Goal: Task Accomplishment & Management: Complete application form

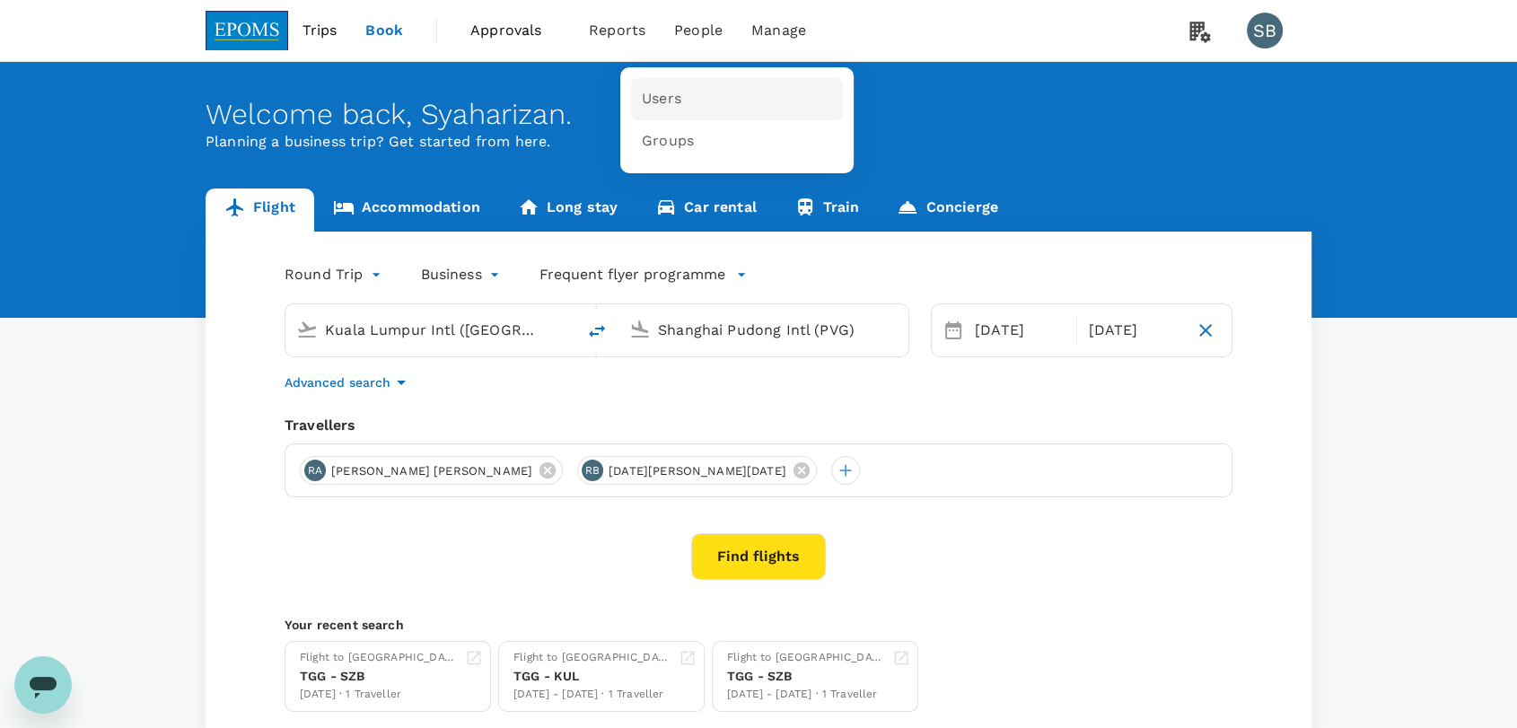
click at [646, 104] on span "Users" at bounding box center [661, 99] width 39 height 21
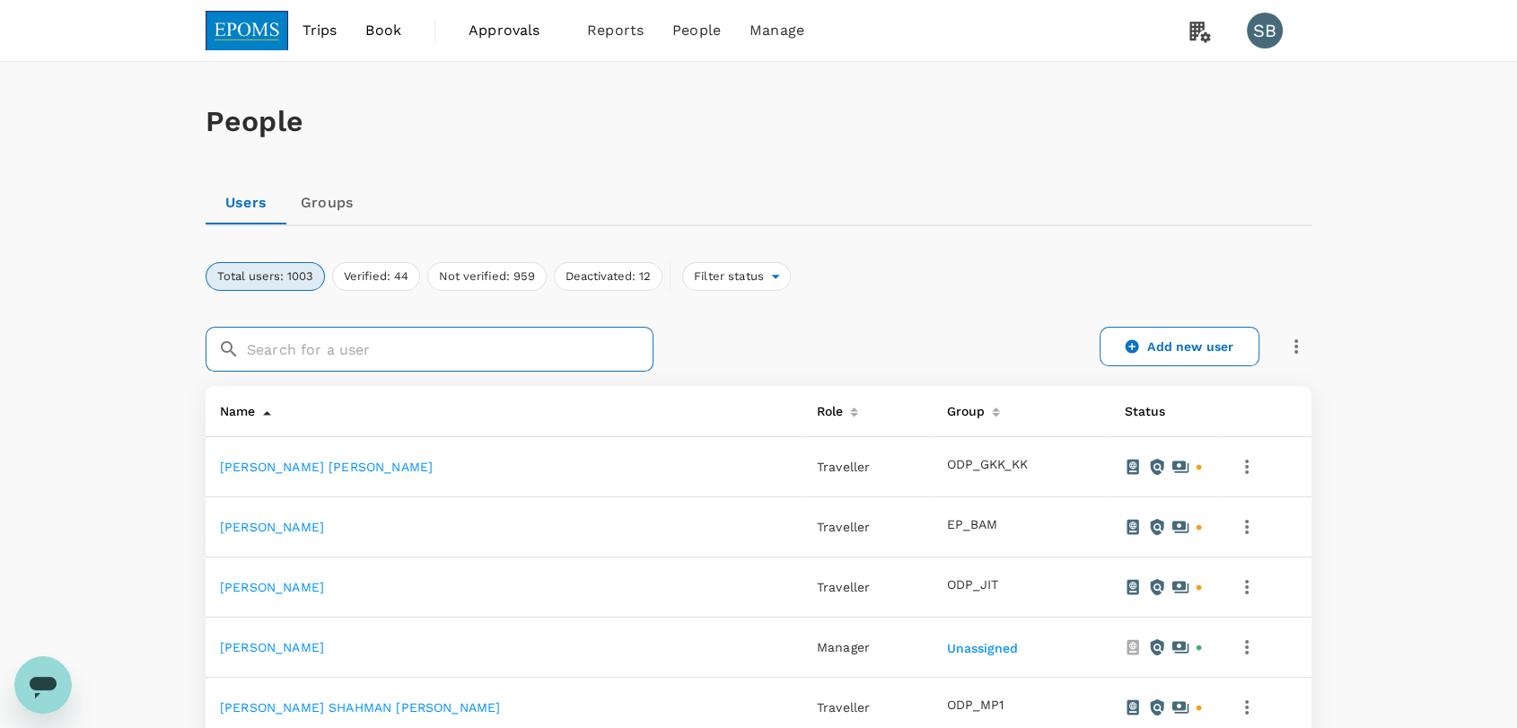
click at [450, 356] on input "text" at bounding box center [450, 349] width 407 height 45
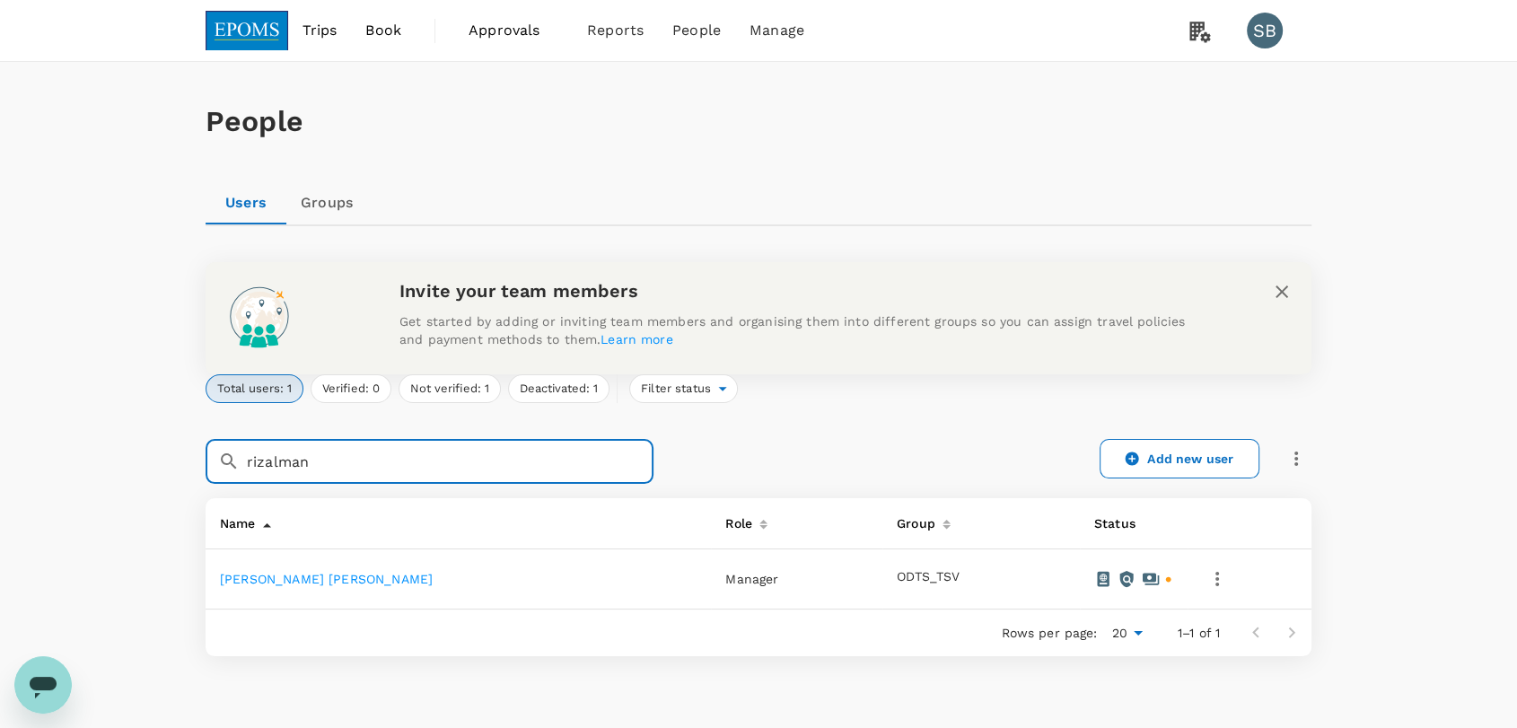
type input "rizalman"
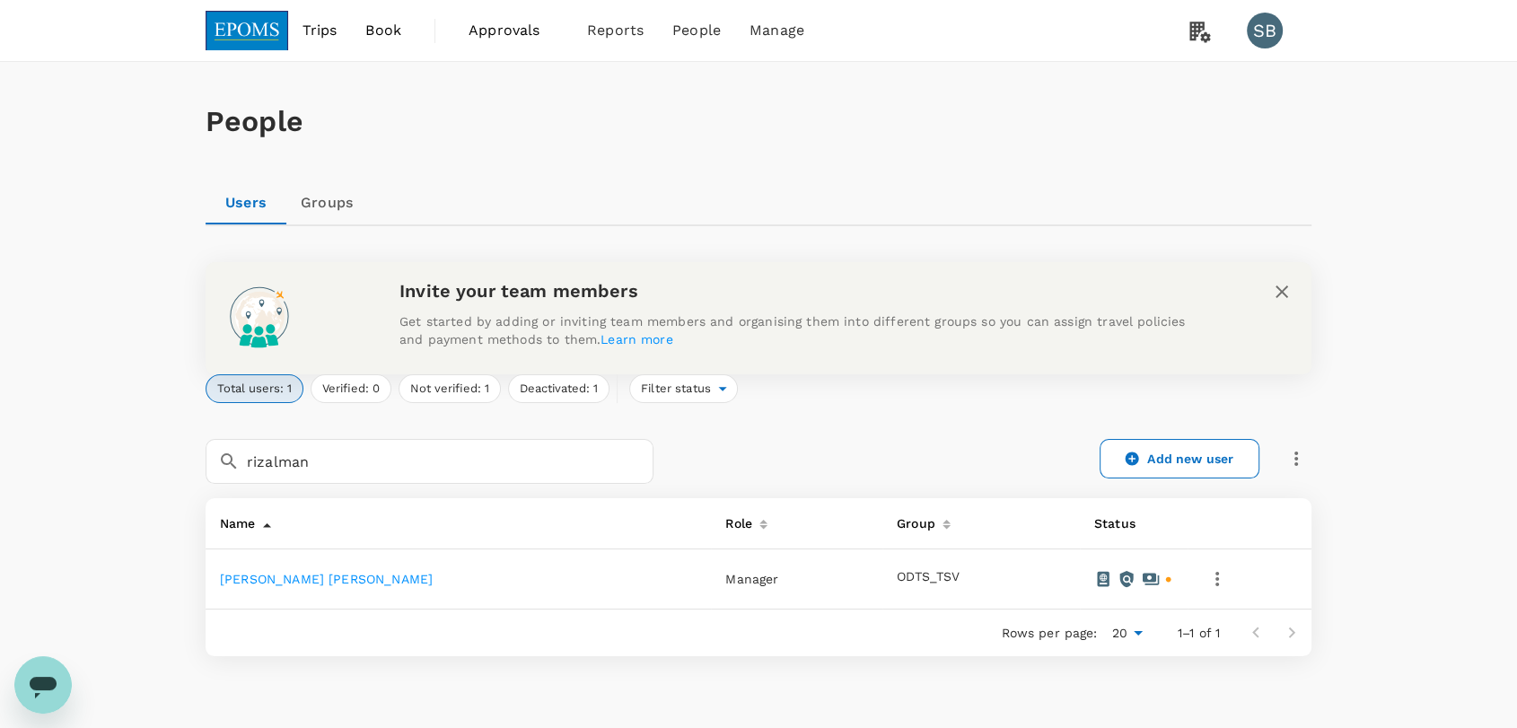
click at [329, 575] on link "[PERSON_NAME] [PERSON_NAME]" at bounding box center [326, 579] width 213 height 14
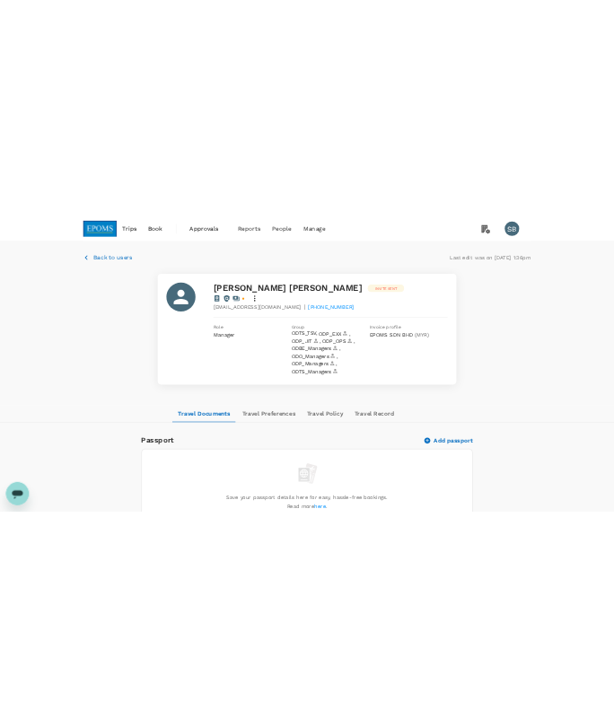
scroll to position [100, 0]
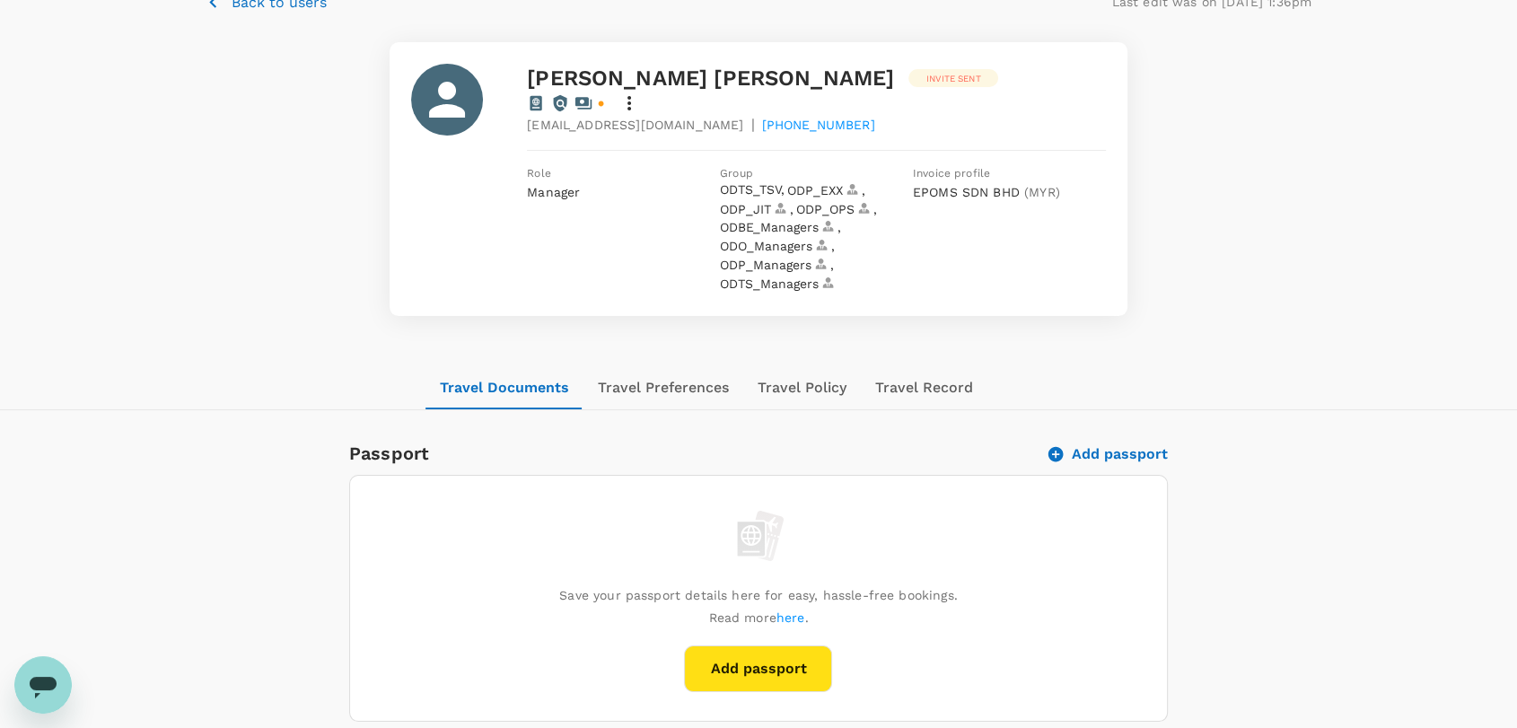
click at [1077, 445] on button "Add passport" at bounding box center [1109, 454] width 118 height 18
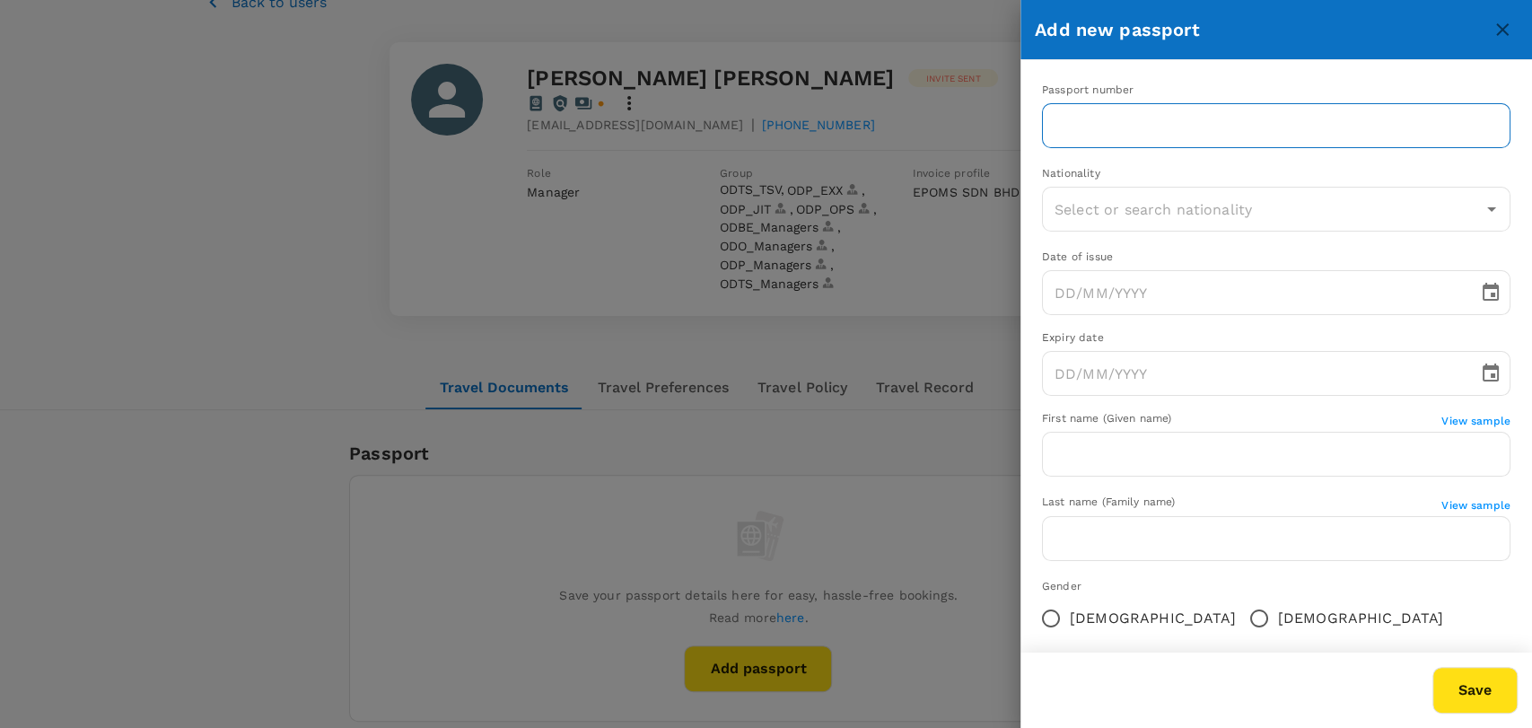
click at [1081, 126] on input "text" at bounding box center [1276, 125] width 468 height 45
click at [1140, 131] on input "A5856" at bounding box center [1276, 125] width 468 height 45
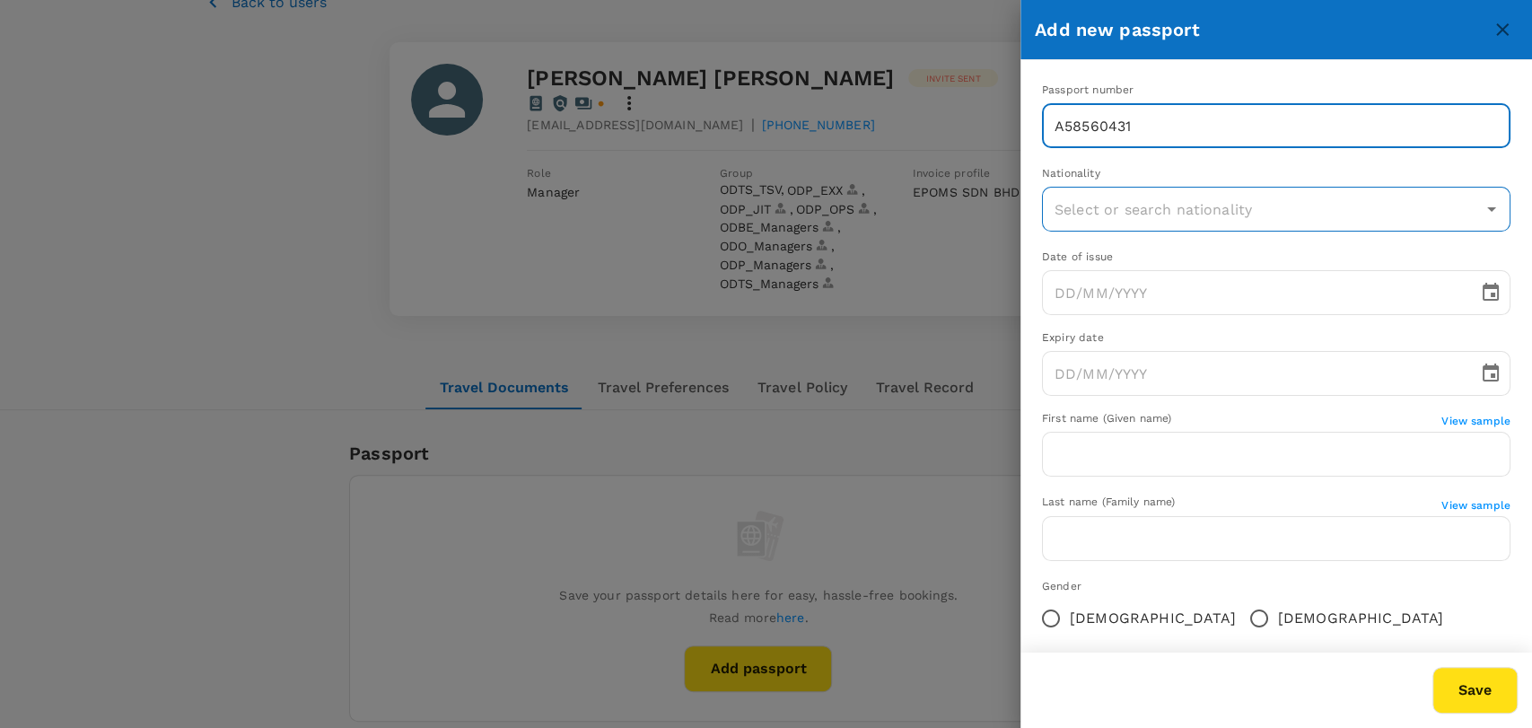
type input "A58560431"
click at [1157, 211] on input "text" at bounding box center [1262, 209] width 425 height 34
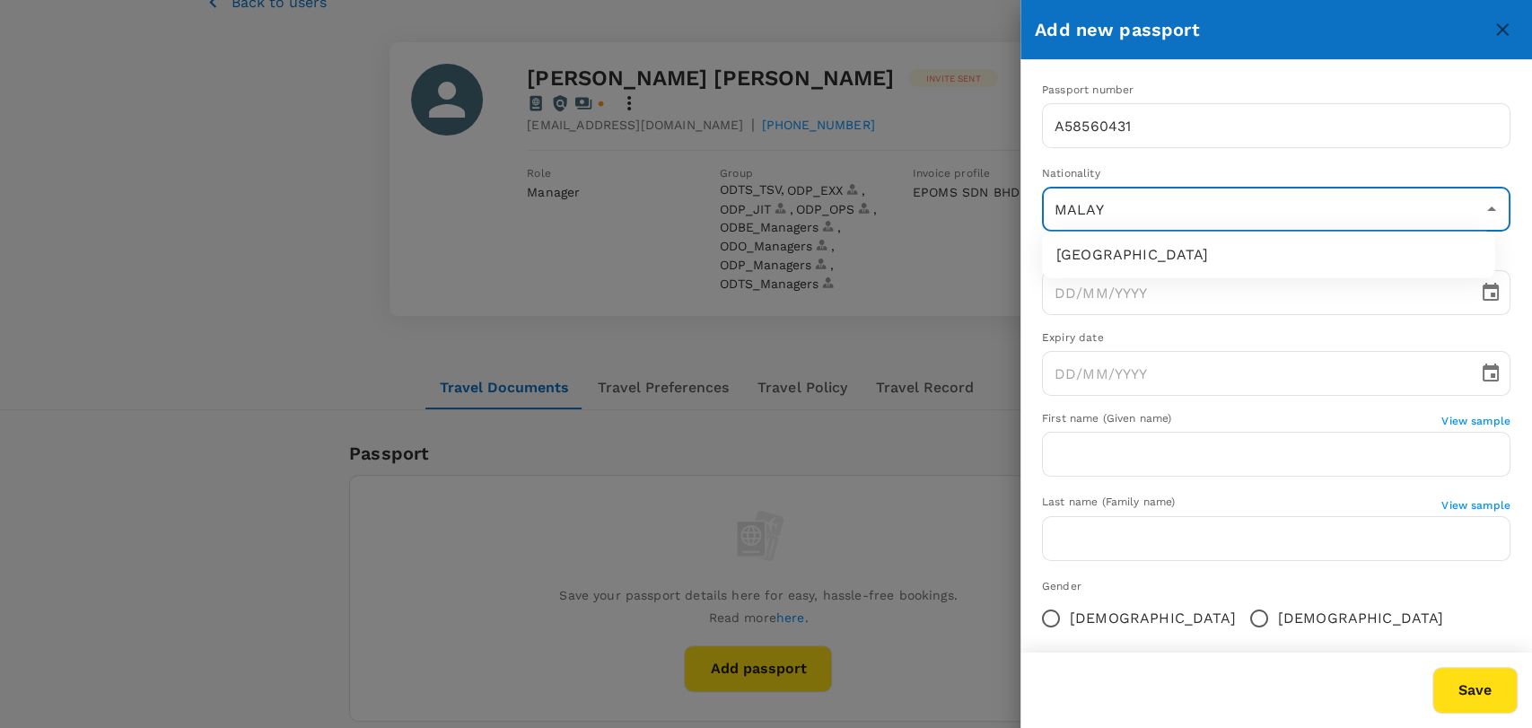
click at [1153, 266] on li "[GEOGRAPHIC_DATA]" at bounding box center [1268, 255] width 453 height 32
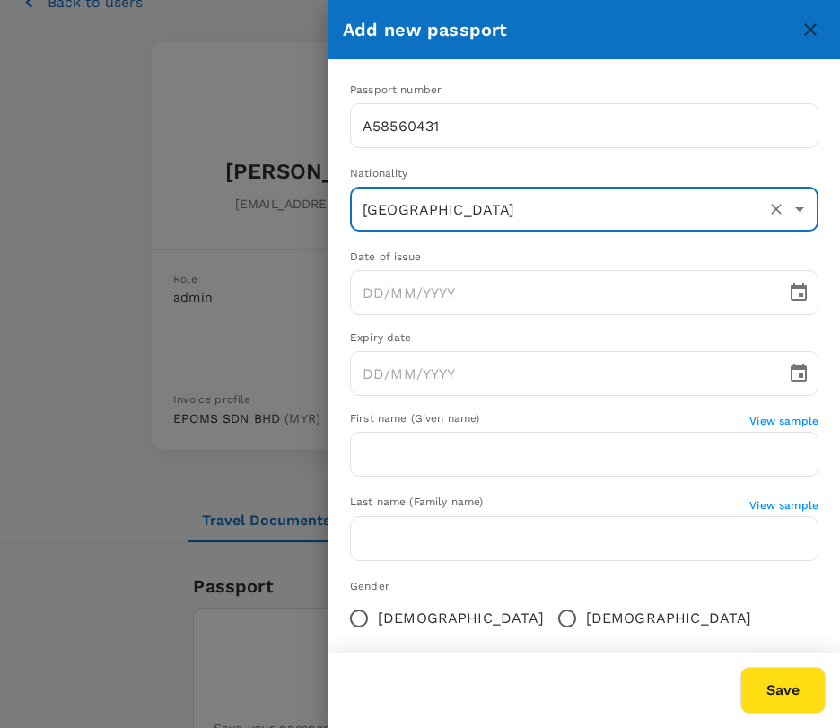
type input "[GEOGRAPHIC_DATA]"
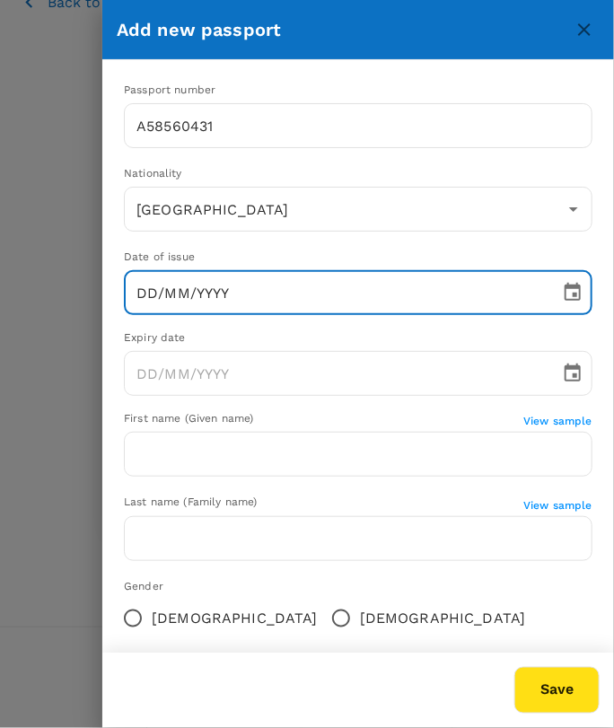
click at [144, 288] on input "DD/MM/YYYY" at bounding box center [336, 292] width 424 height 45
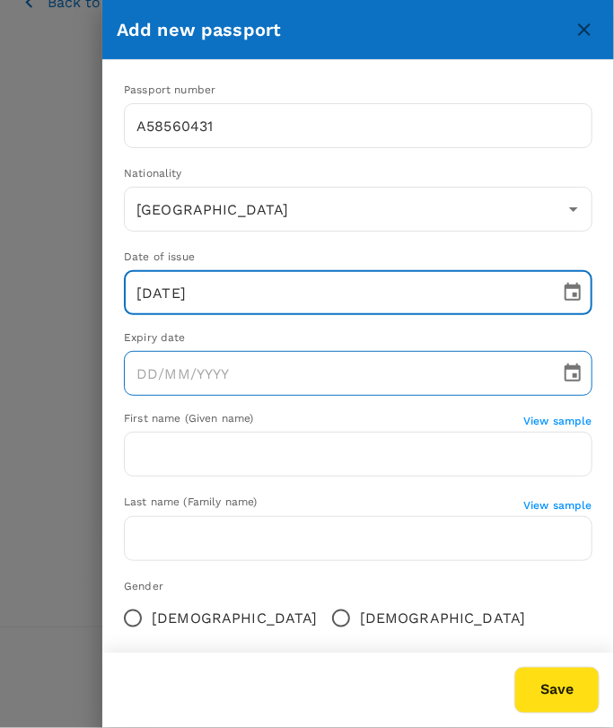
type input "[DATE]"
click at [152, 382] on input "DD/MM/YYYY" at bounding box center [336, 373] width 424 height 45
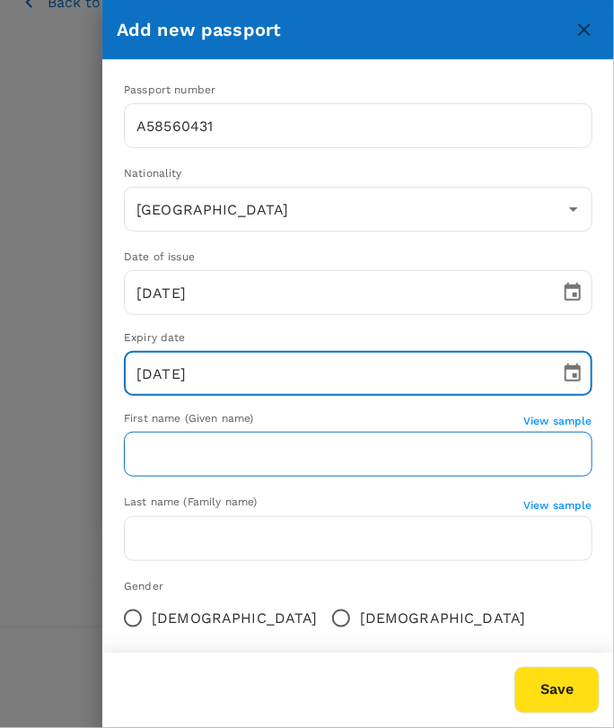
type input "[DATE]"
click at [167, 440] on input "text" at bounding box center [358, 454] width 468 height 45
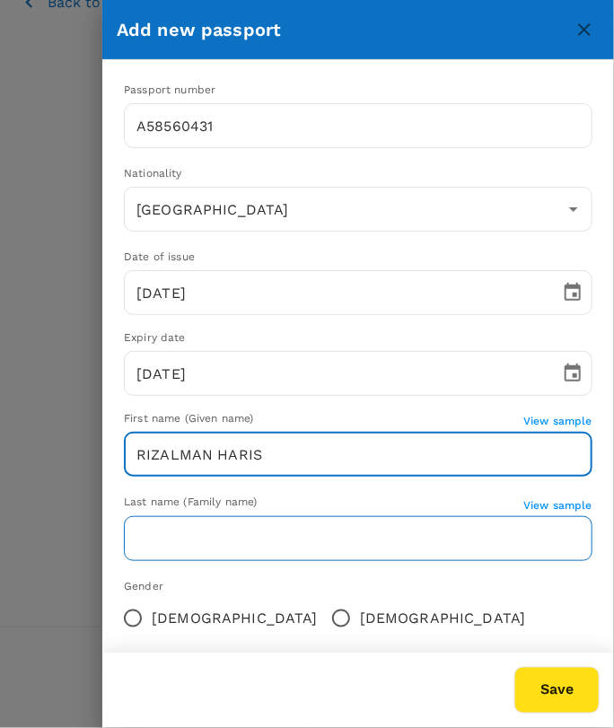
type input "RIZALMAN HARIS"
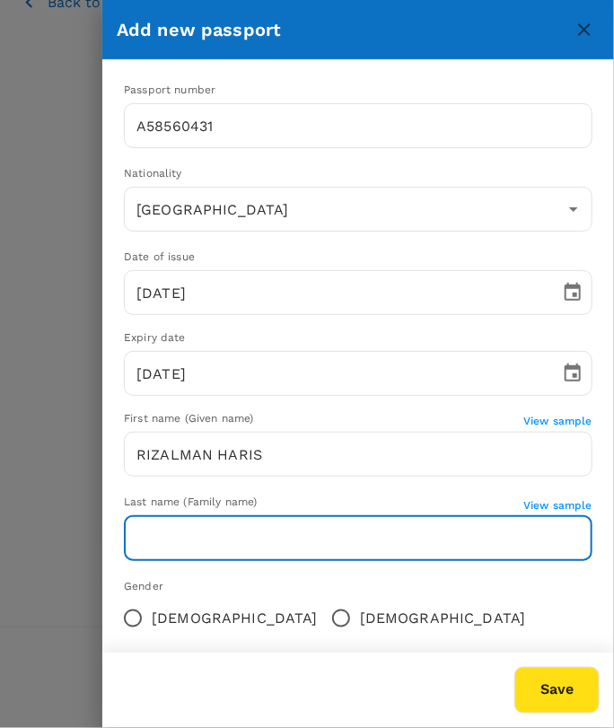
click at [169, 539] on input "text" at bounding box center [358, 538] width 468 height 45
type input "[PERSON_NAME]"
click at [322, 623] on input "[DEMOGRAPHIC_DATA]" at bounding box center [341, 618] width 38 height 38
radio input "true"
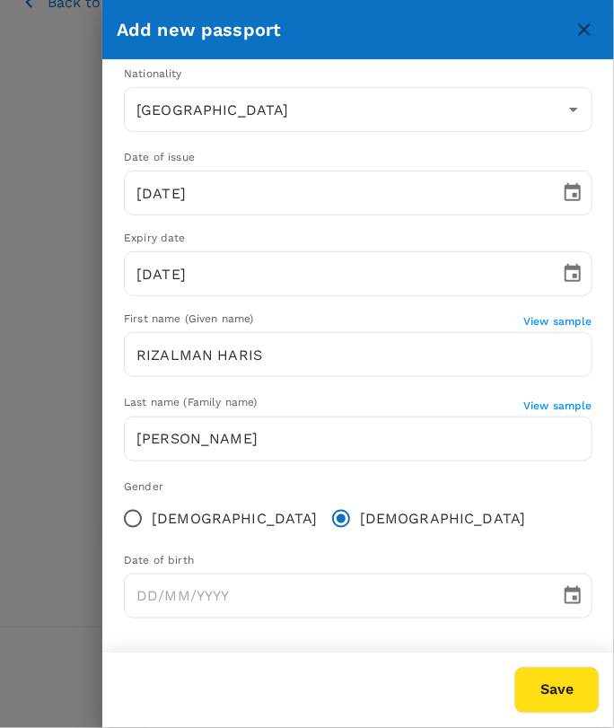
scroll to position [101, 0]
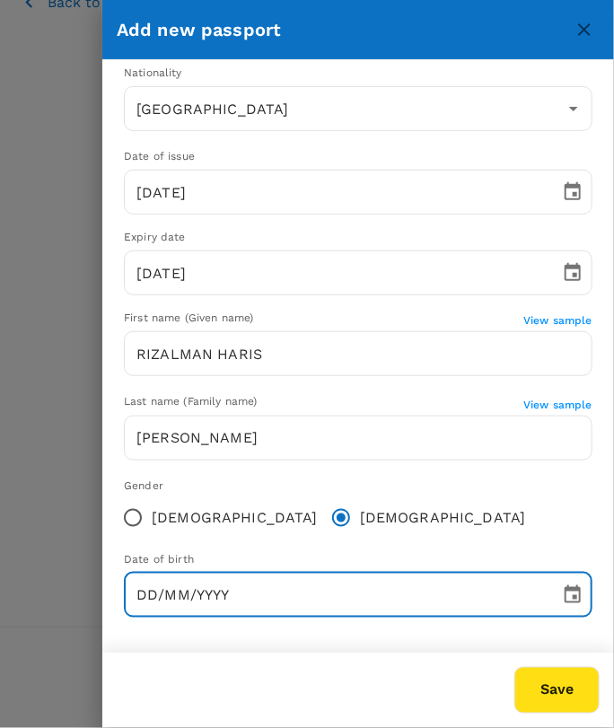
click at [201, 585] on input "DD/MM/YYYY" at bounding box center [336, 595] width 424 height 45
type input "[DATE]"
type input "[GEOGRAPHIC_DATA]"
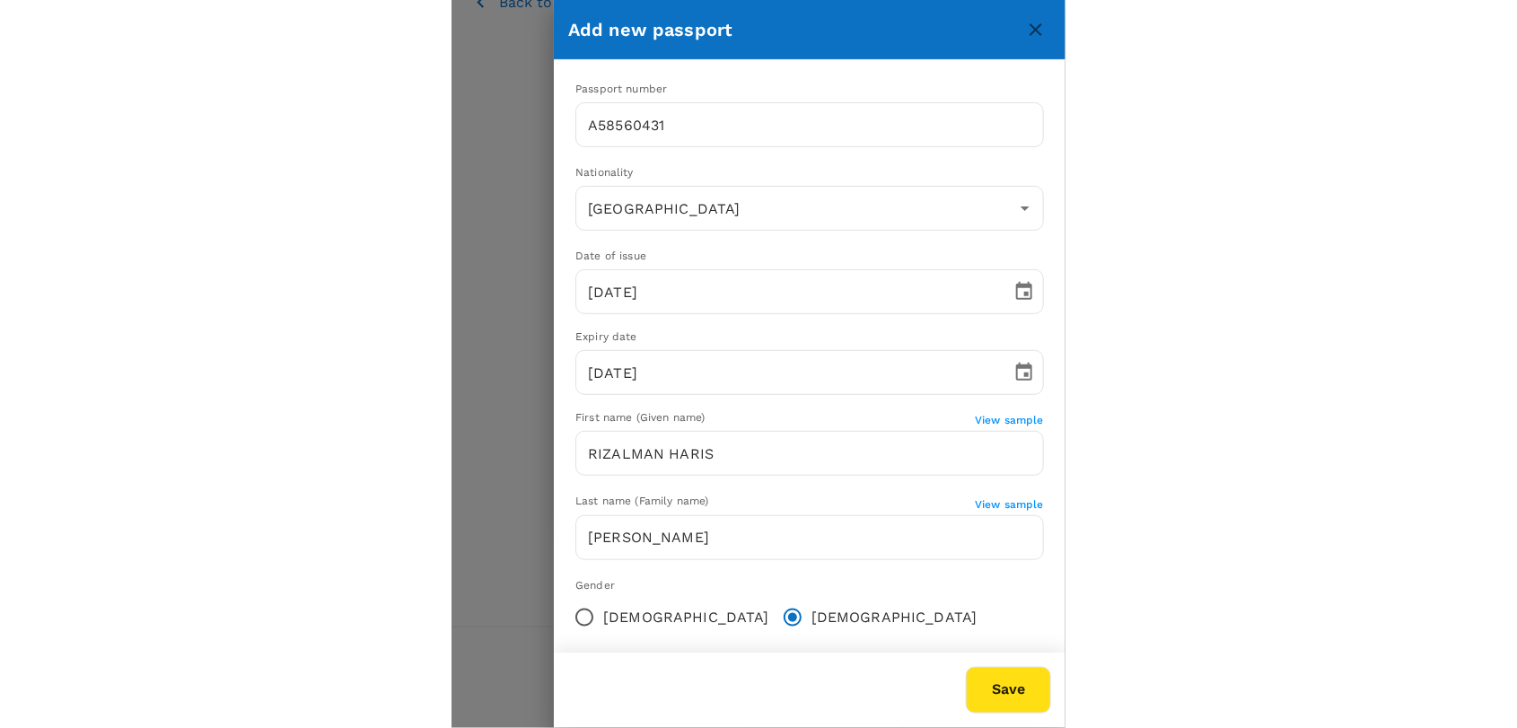
scroll to position [0, 0]
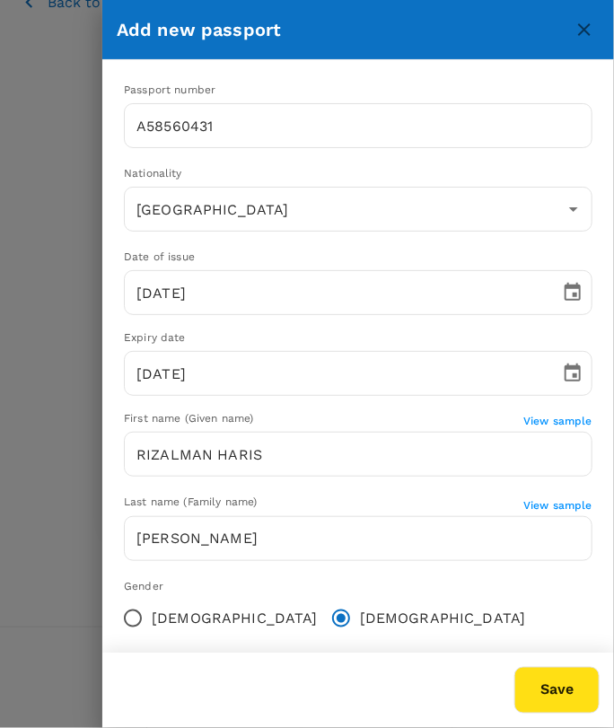
type input "[DATE]"
click at [567, 690] on button "Save" at bounding box center [556, 690] width 85 height 47
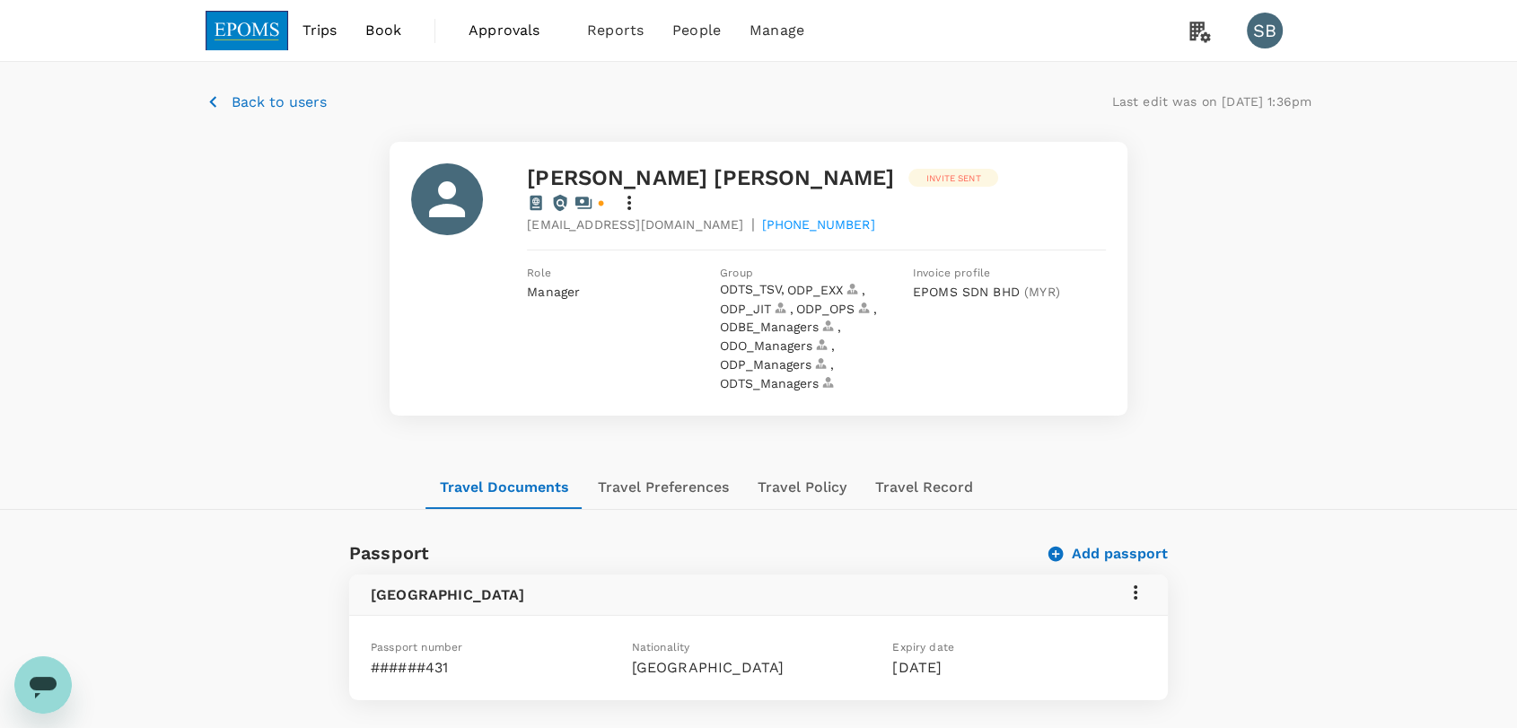
click at [227, 23] on img at bounding box center [247, 30] width 83 height 39
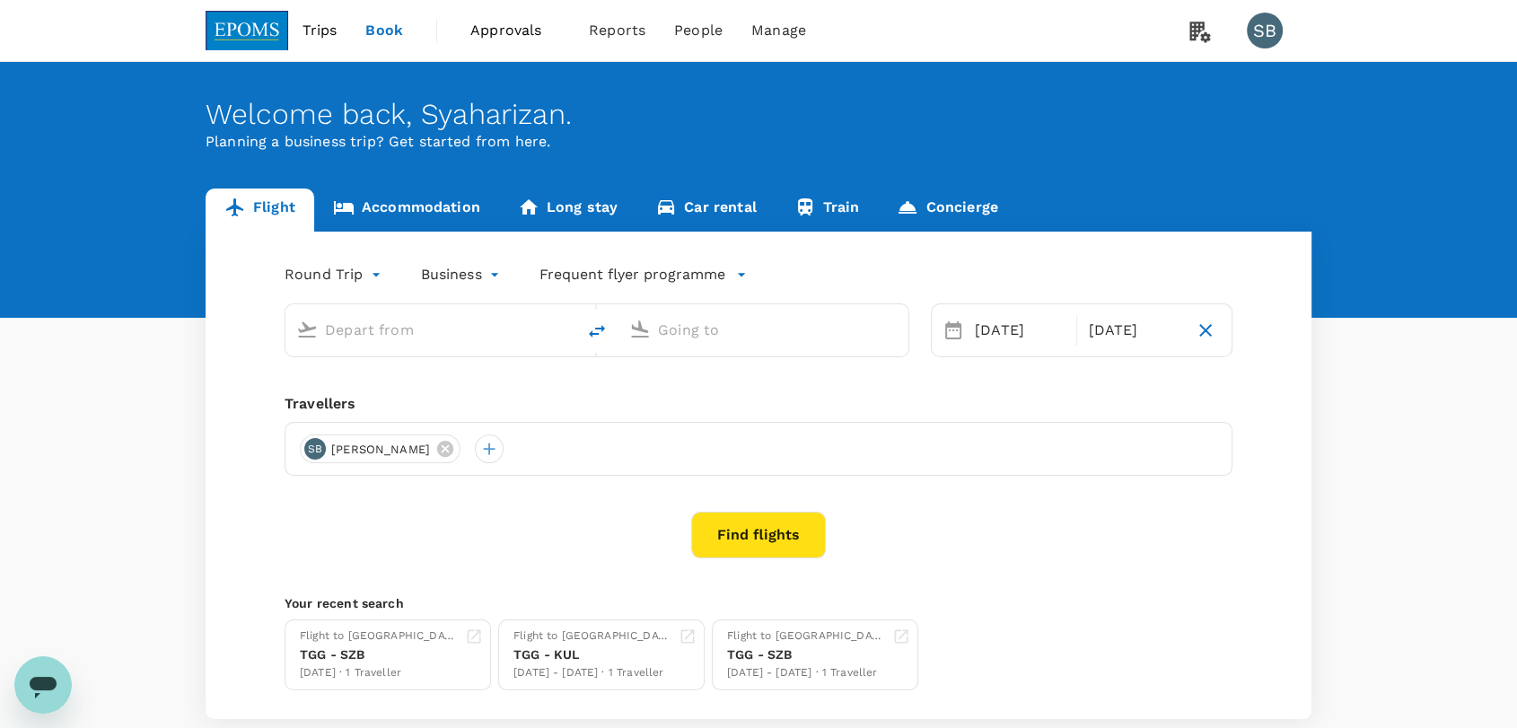
type input "Kuala Lumpur Intl ([GEOGRAPHIC_DATA])"
type input "Shanghai Pudong Intl (PVG)"
type input "Kuala Lumpur Intl ([GEOGRAPHIC_DATA])"
type input "Shanghai Pudong Intl (PVG)"
